Goal: Information Seeking & Learning: Learn about a topic

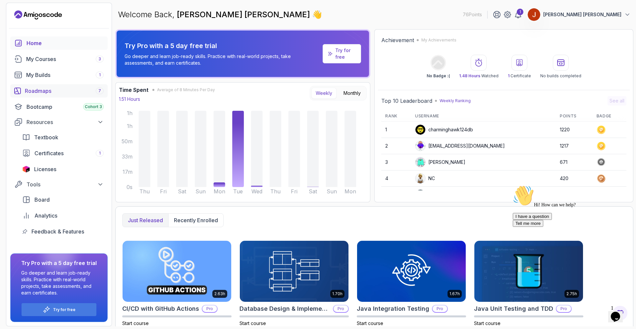
click at [37, 92] on div "Roadmaps 7" at bounding box center [64, 91] width 79 height 8
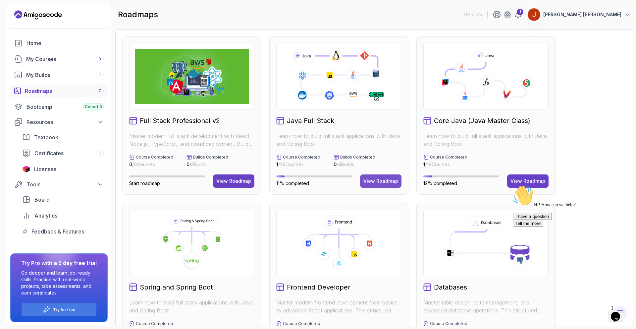
click at [384, 183] on div "View Roadmap" at bounding box center [380, 181] width 35 height 7
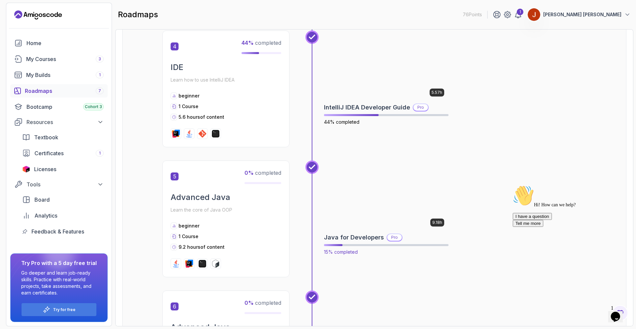
scroll to position [679, 0]
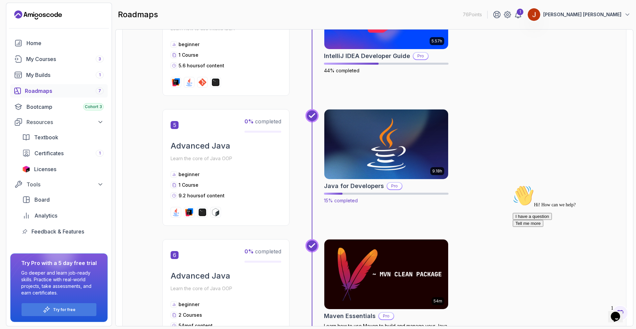
click at [370, 161] on img at bounding box center [386, 144] width 130 height 73
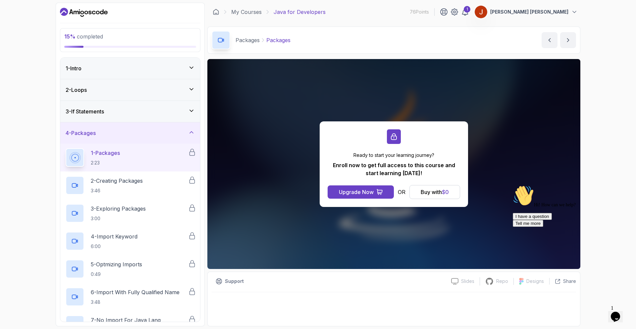
click at [96, 137] on div "4 - Packages" at bounding box center [130, 132] width 140 height 21
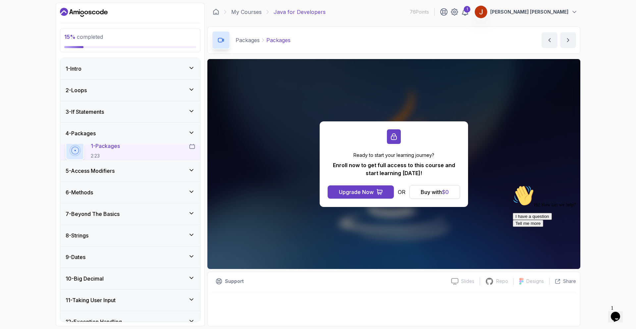
click at [95, 130] on h3 "4 - Packages" at bounding box center [81, 133] width 30 height 8
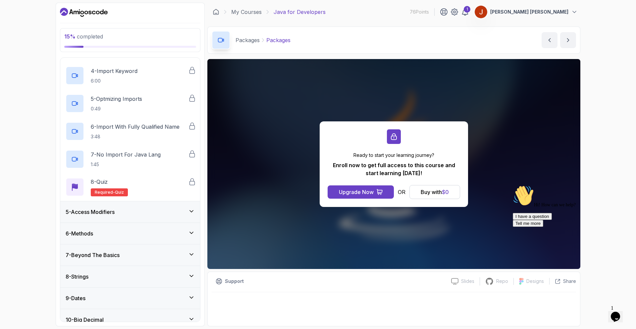
click at [122, 216] on div "5 - Access Modifiers" at bounding box center [130, 211] width 140 height 21
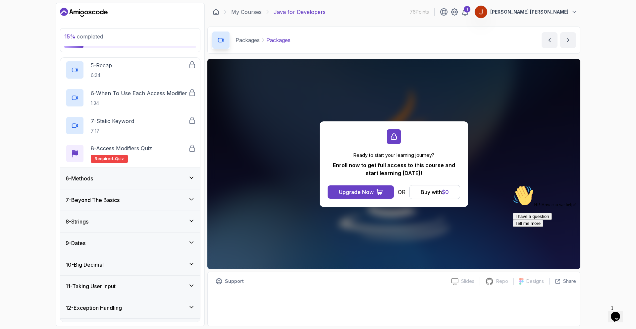
scroll to position [221, 0]
click at [118, 177] on div "6 - Methods" at bounding box center [130, 178] width 129 height 8
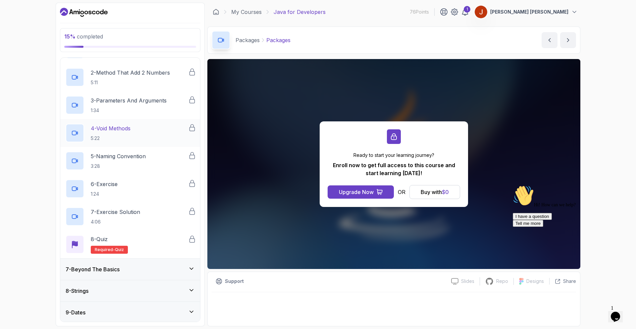
scroll to position [156, 0]
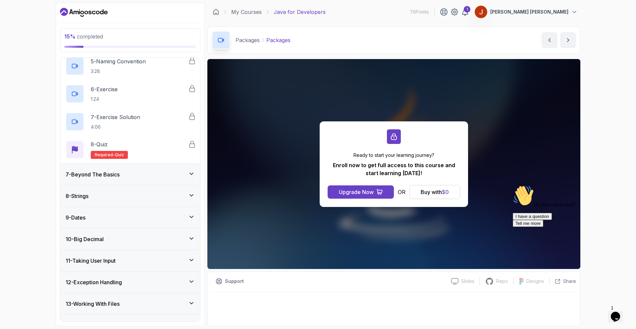
click at [139, 169] on div "7 - Beyond The Basics" at bounding box center [130, 174] width 140 height 21
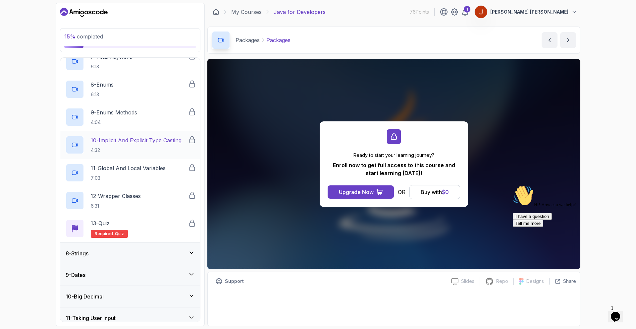
scroll to position [333, 0]
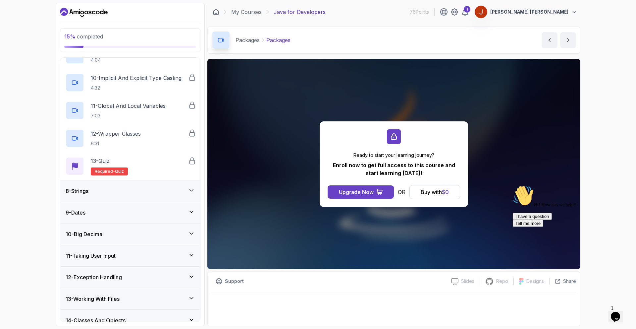
click at [117, 185] on div "8 - Strings" at bounding box center [130, 190] width 140 height 21
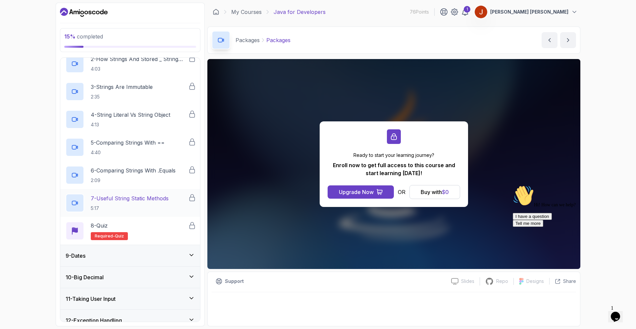
scroll to position [220, 0]
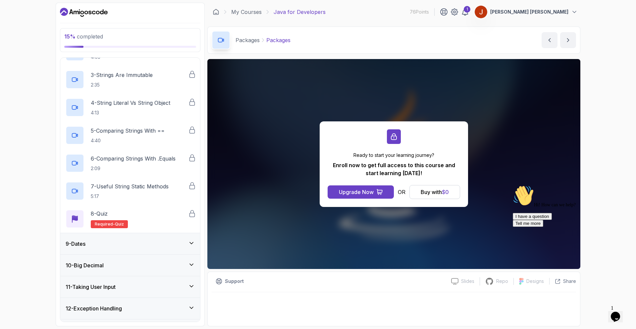
click at [151, 240] on div "9 - Dates" at bounding box center [130, 243] width 129 height 8
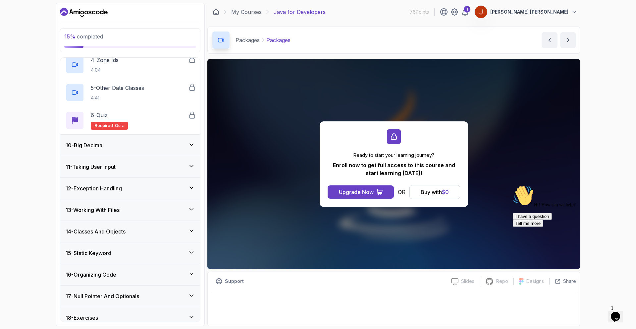
click at [103, 148] on h3 "10 - Big Decimal" at bounding box center [85, 145] width 38 height 8
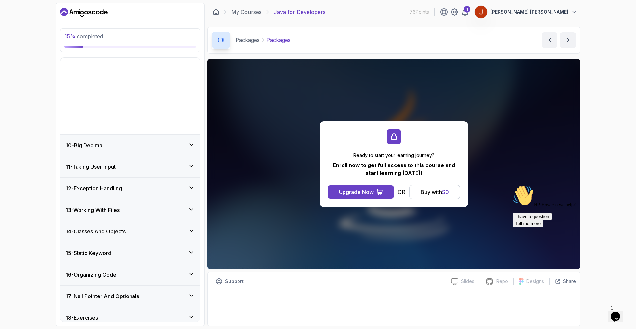
scroll to position [145, 0]
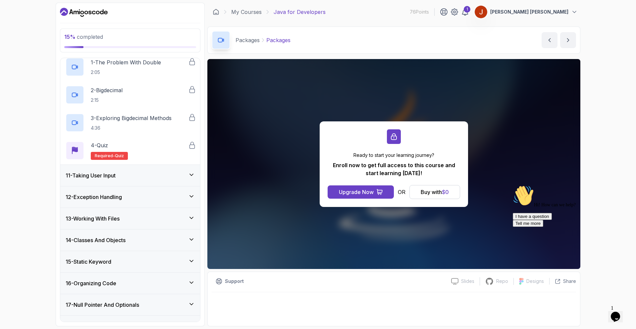
click at [125, 175] on div "11 - Taking User Input" at bounding box center [130, 175] width 129 height 8
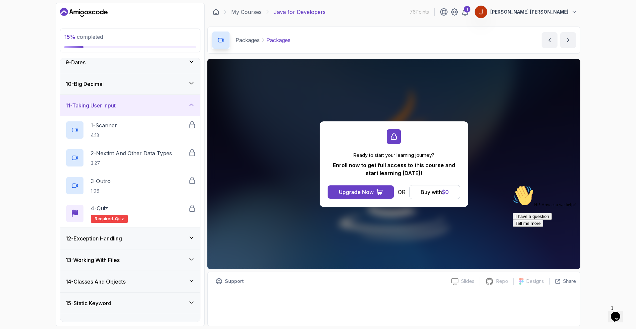
scroll to position [199, 0]
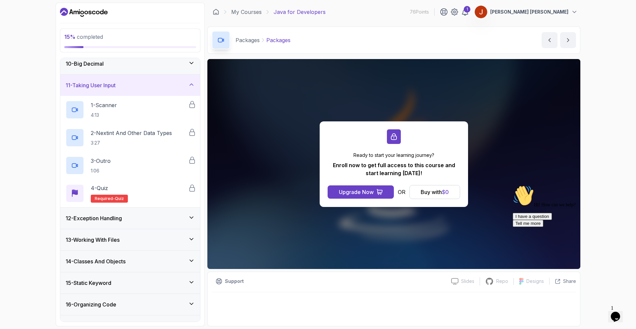
click at [120, 212] on div "12 - Exception Handling" at bounding box center [130, 217] width 140 height 21
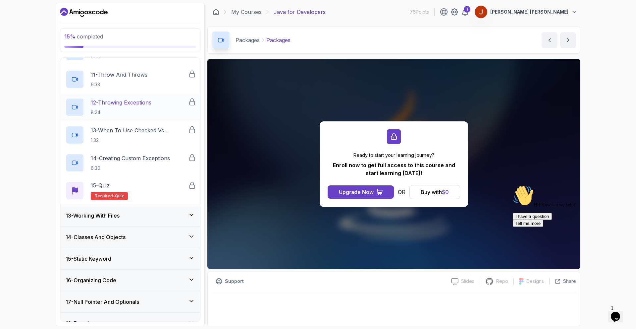
scroll to position [562, 0]
